Goal: Task Accomplishment & Management: Use online tool/utility

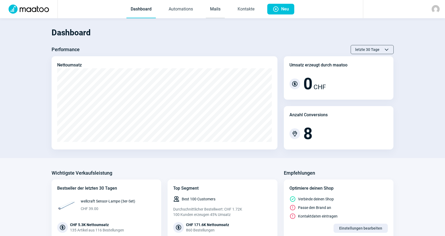
click at [214, 14] on link "Mails" at bounding box center [215, 10] width 19 height 18
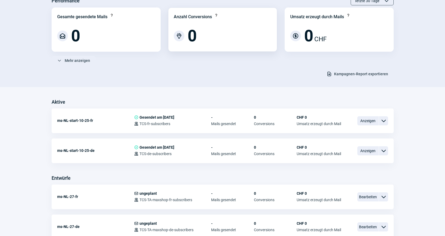
scroll to position [53, 0]
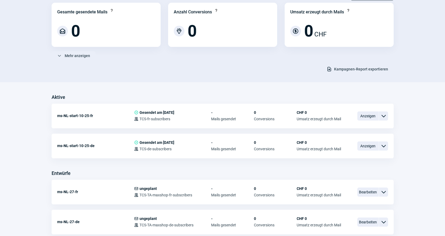
click at [244, 72] on div "Download icon Kampagnen-Report exportieren" at bounding box center [223, 68] width 342 height 9
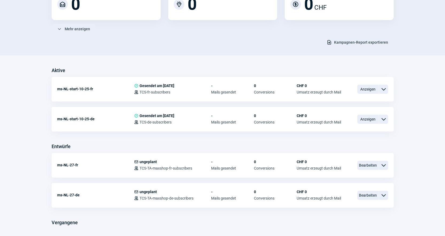
scroll to position [99, 0]
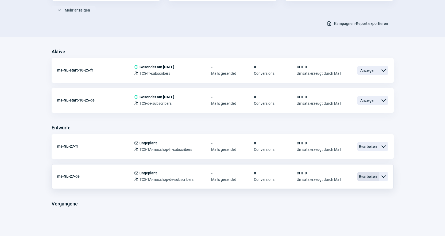
click at [365, 175] on span "Bearbeiten" at bounding box center [367, 176] width 21 height 9
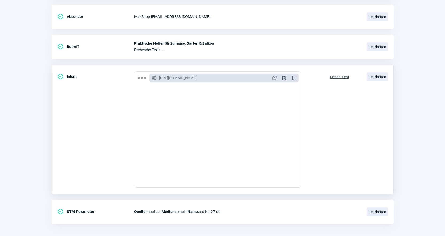
scroll to position [111, 0]
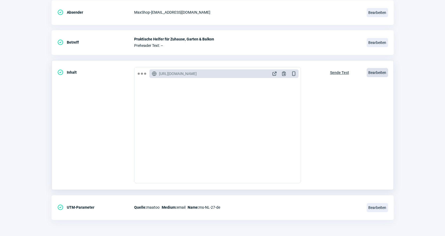
click at [372, 72] on span "Bearbeiten" at bounding box center [377, 72] width 21 height 9
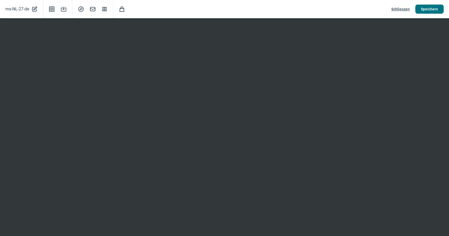
click at [425, 10] on span "Speichern" at bounding box center [429, 9] width 17 height 9
click at [395, 10] on span "Schliessen" at bounding box center [400, 9] width 18 height 9
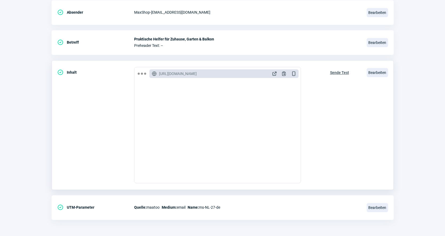
click at [336, 71] on span "Sende Test" at bounding box center [339, 72] width 19 height 9
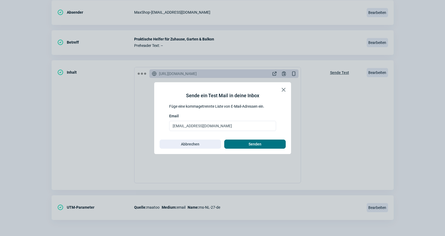
click at [267, 143] on span "Senden" at bounding box center [255, 144] width 50 height 9
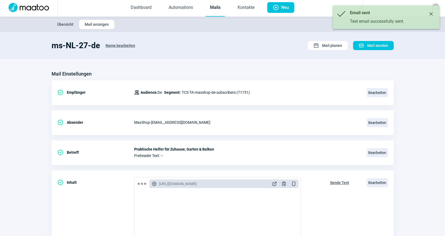
scroll to position [0, 0]
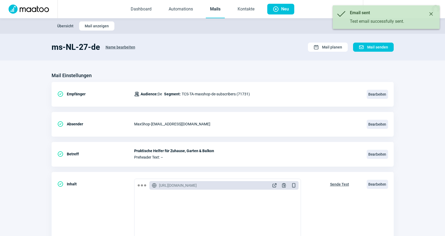
click at [218, 14] on link "Mails" at bounding box center [215, 10] width 19 height 18
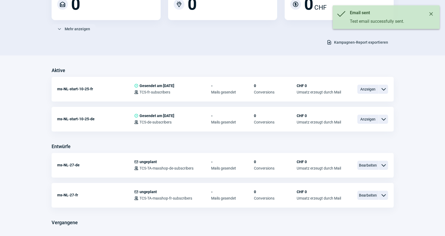
scroll to position [99, 0]
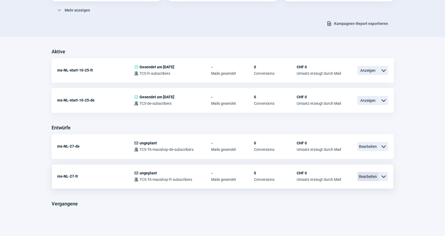
click at [364, 178] on span "Bearbeiten" at bounding box center [367, 176] width 21 height 9
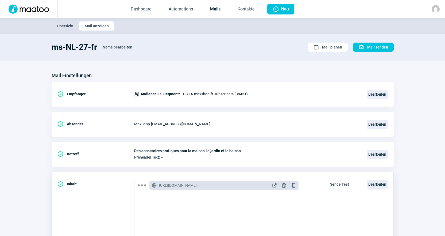
click at [339, 182] on span "Sende Test" at bounding box center [339, 184] width 19 height 9
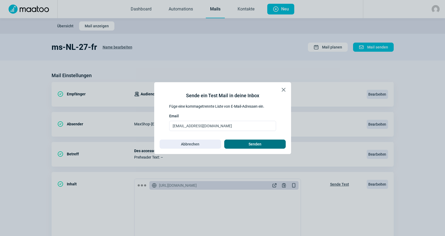
click at [257, 140] on span "Senden" at bounding box center [255, 144] width 13 height 9
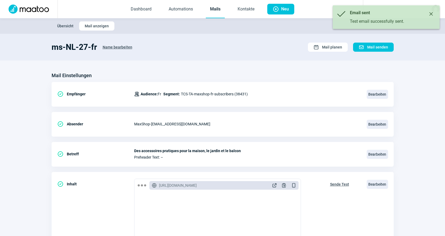
click at [216, 9] on link "Mails" at bounding box center [215, 10] width 19 height 18
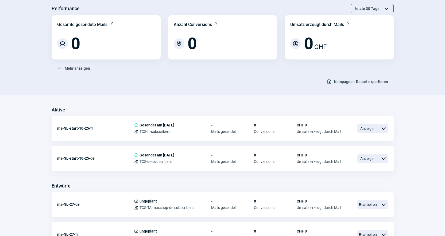
scroll to position [99, 0]
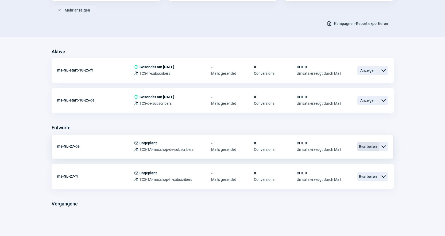
click at [367, 148] on span "Bearbeiten" at bounding box center [367, 146] width 21 height 9
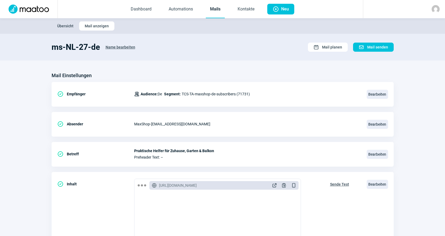
click at [210, 11] on link "Mails" at bounding box center [215, 10] width 19 height 18
